Goal: Task Accomplishment & Management: Manage account settings

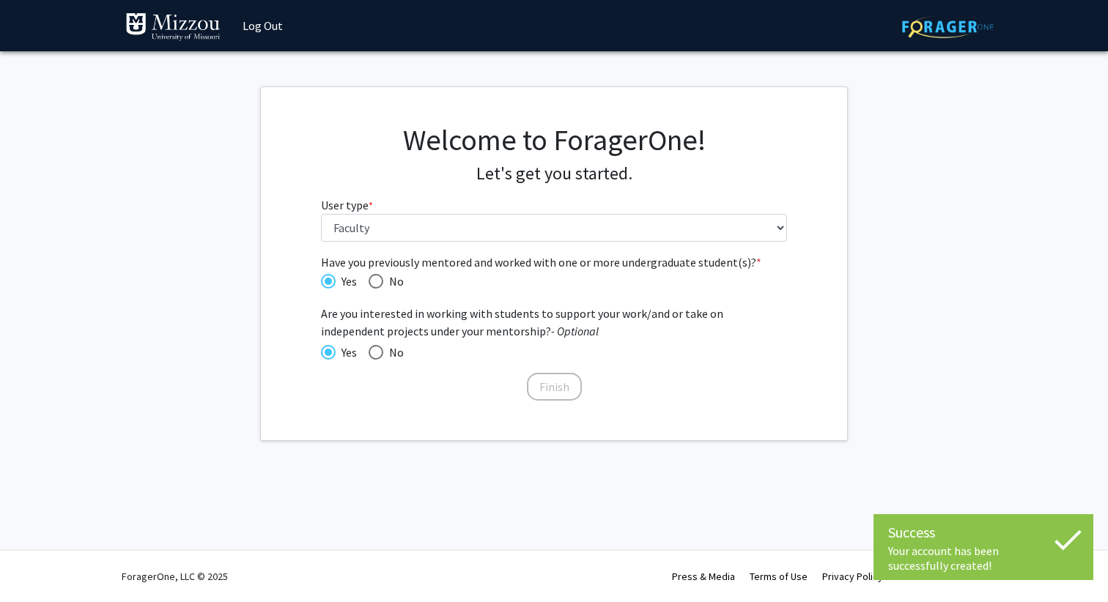
select select "5: faculty"
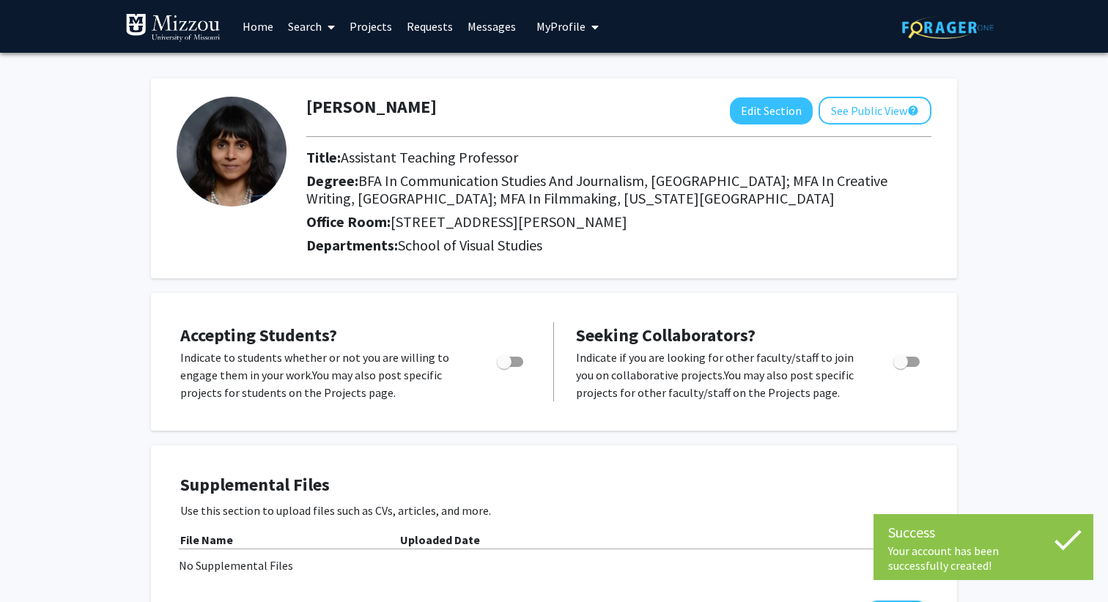
click at [533, 183] on span "BFA In Communication Studies And Journalism, [GEOGRAPHIC_DATA]; MFA In Creative…" at bounding box center [596, 189] width 581 height 36
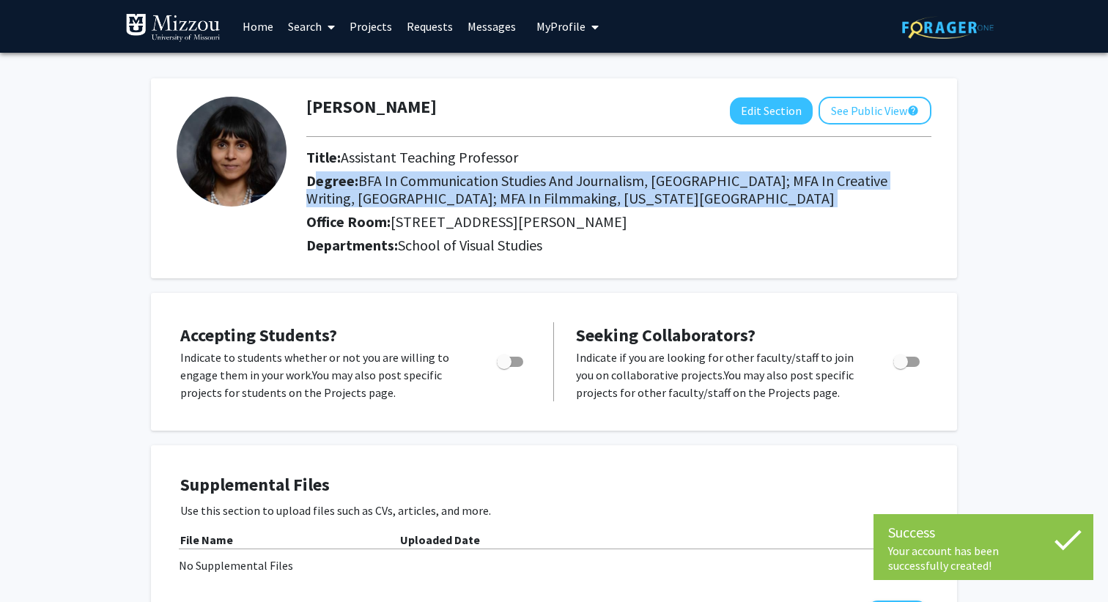
click at [533, 183] on span "BFA In Communication Studies And Journalism, [GEOGRAPHIC_DATA]; MFA In Creative…" at bounding box center [596, 189] width 581 height 36
click at [480, 186] on span "BFA In Communication Studies And Journalism, [GEOGRAPHIC_DATA]; MFA In Creative…" at bounding box center [596, 189] width 581 height 36
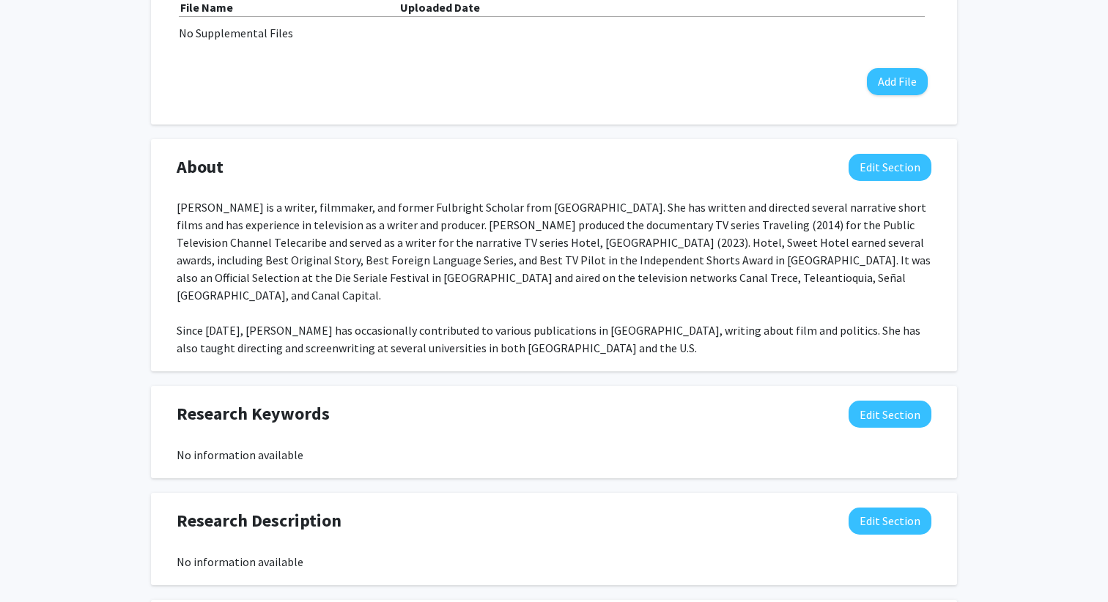
scroll to position [534, 0]
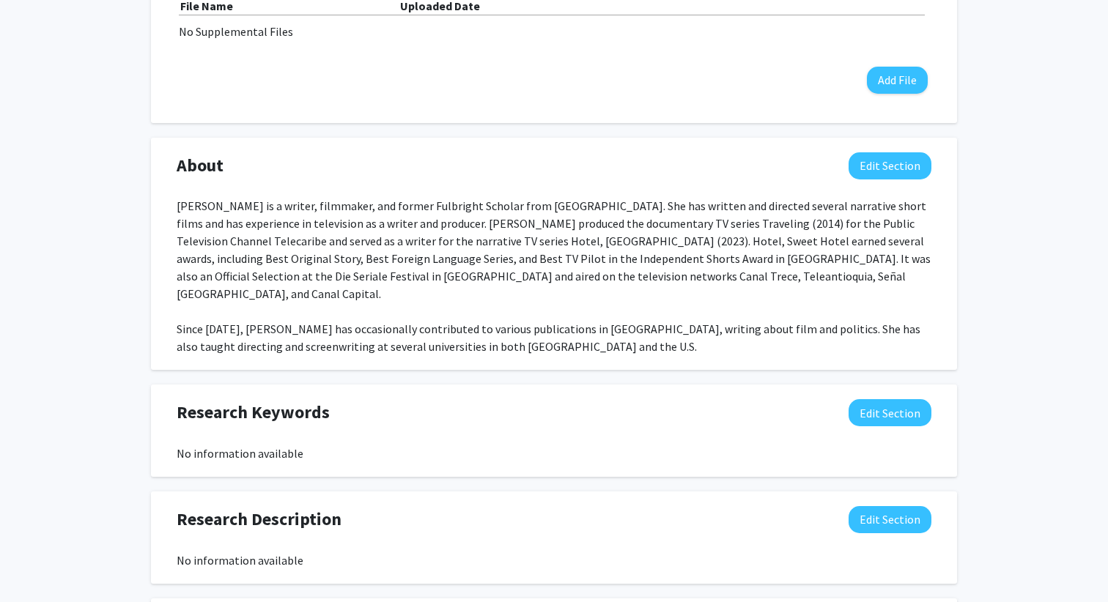
click at [427, 316] on div "[PERSON_NAME] is a writer, filmmaker, and former Fulbright Scholar from [GEOGRA…" at bounding box center [554, 276] width 755 height 158
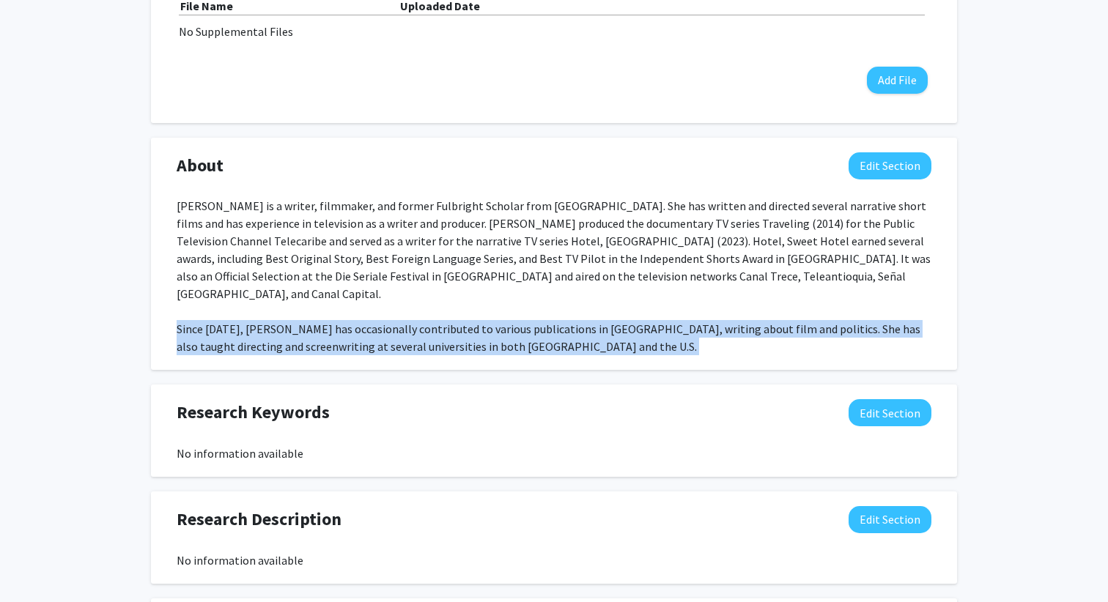
click at [427, 316] on div "[PERSON_NAME] is a writer, filmmaker, and former Fulbright Scholar from [GEOGRA…" at bounding box center [554, 276] width 755 height 158
click at [503, 311] on div "[PERSON_NAME] is a writer, filmmaker, and former Fulbright Scholar from [GEOGRA…" at bounding box center [554, 276] width 755 height 158
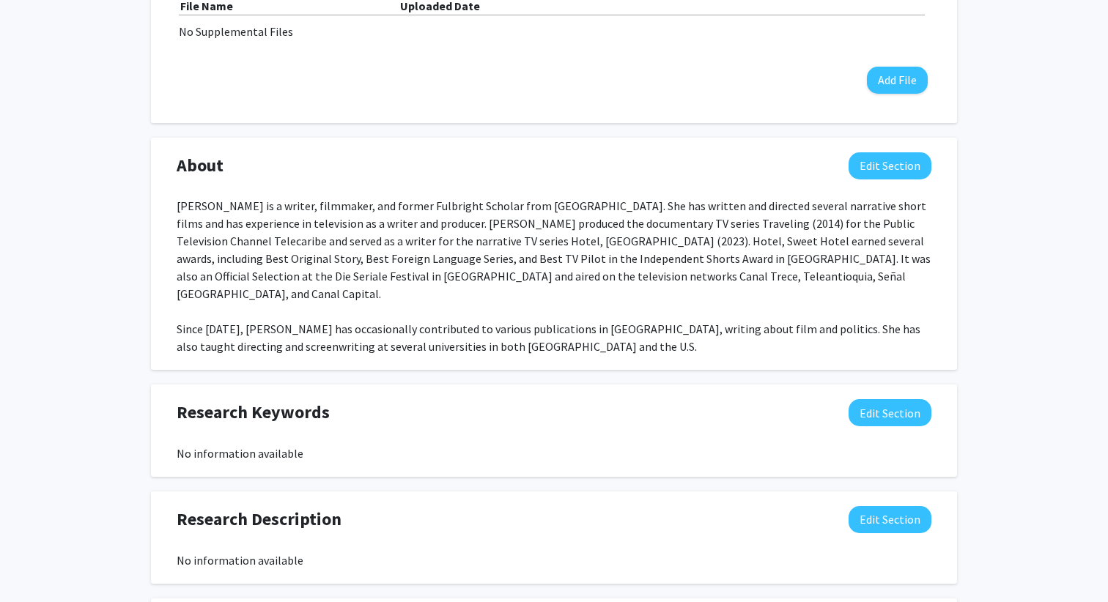
scroll to position [0, 0]
